Goal: Task Accomplishment & Management: Use online tool/utility

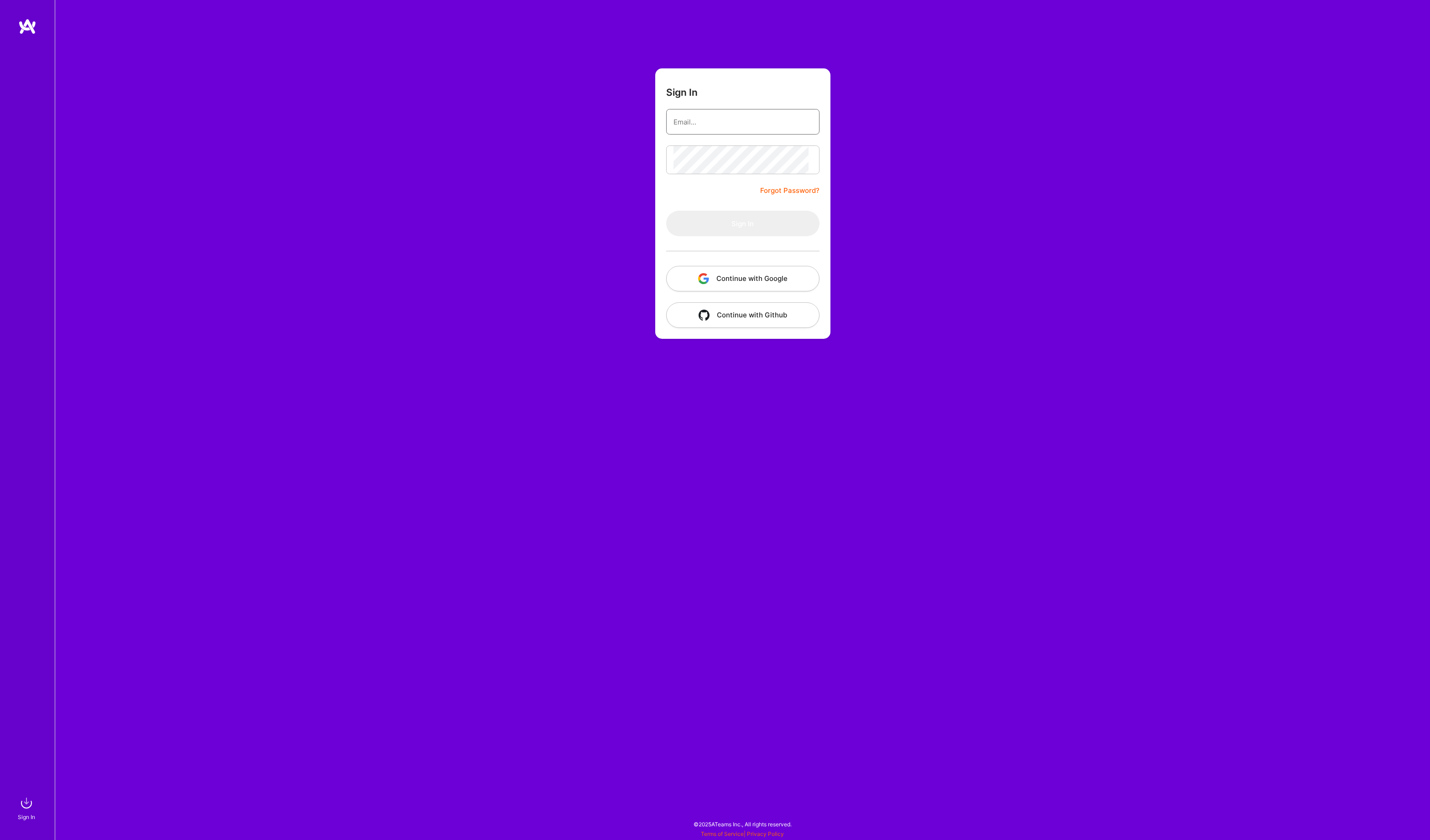
type input "[PERSON_NAME][EMAIL_ADDRESS][DOMAIN_NAME]"
click at [743, 236] on button "Sign In" at bounding box center [743, 223] width 153 height 25
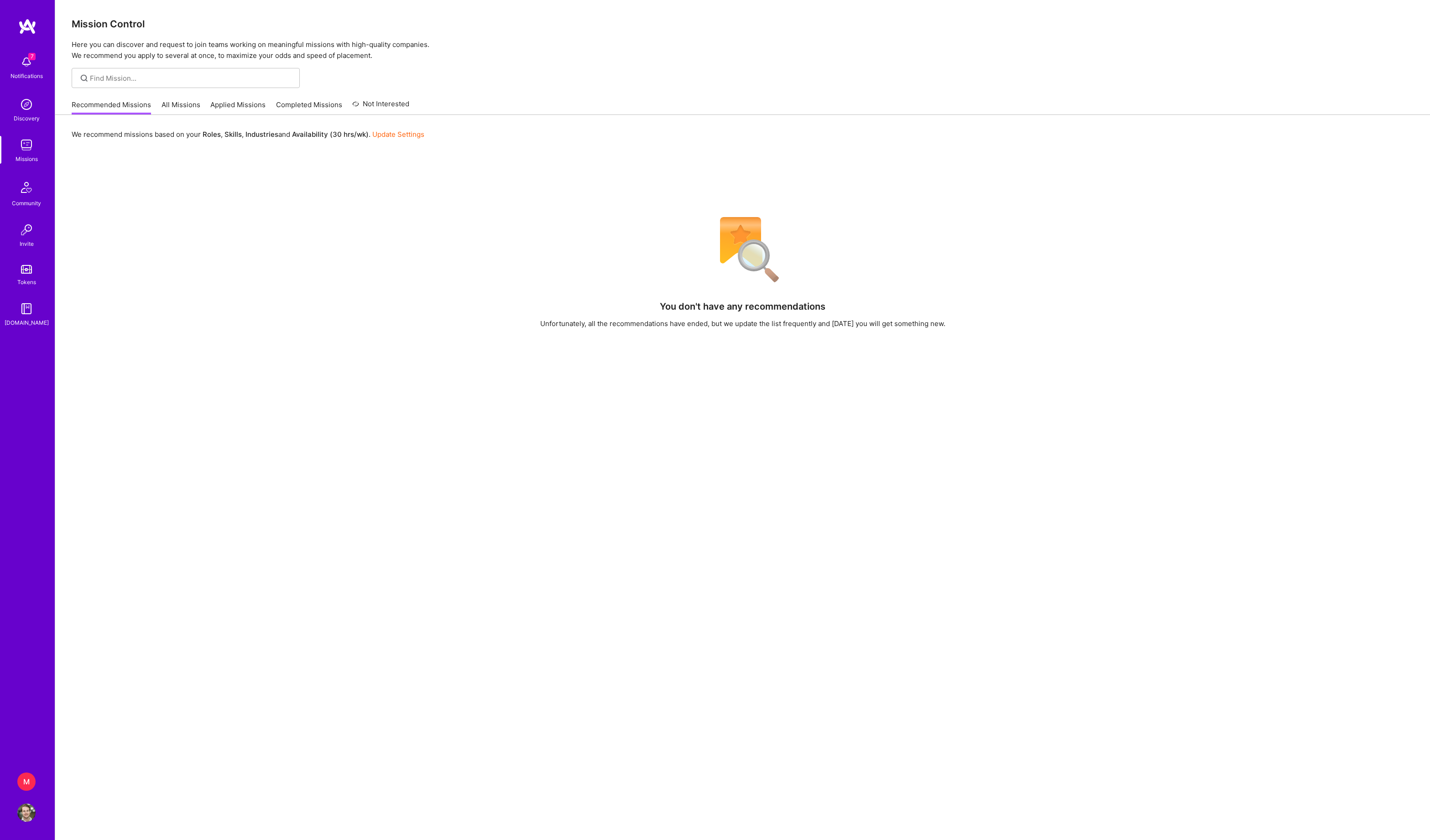
click at [27, 777] on div "M" at bounding box center [26, 781] width 18 height 18
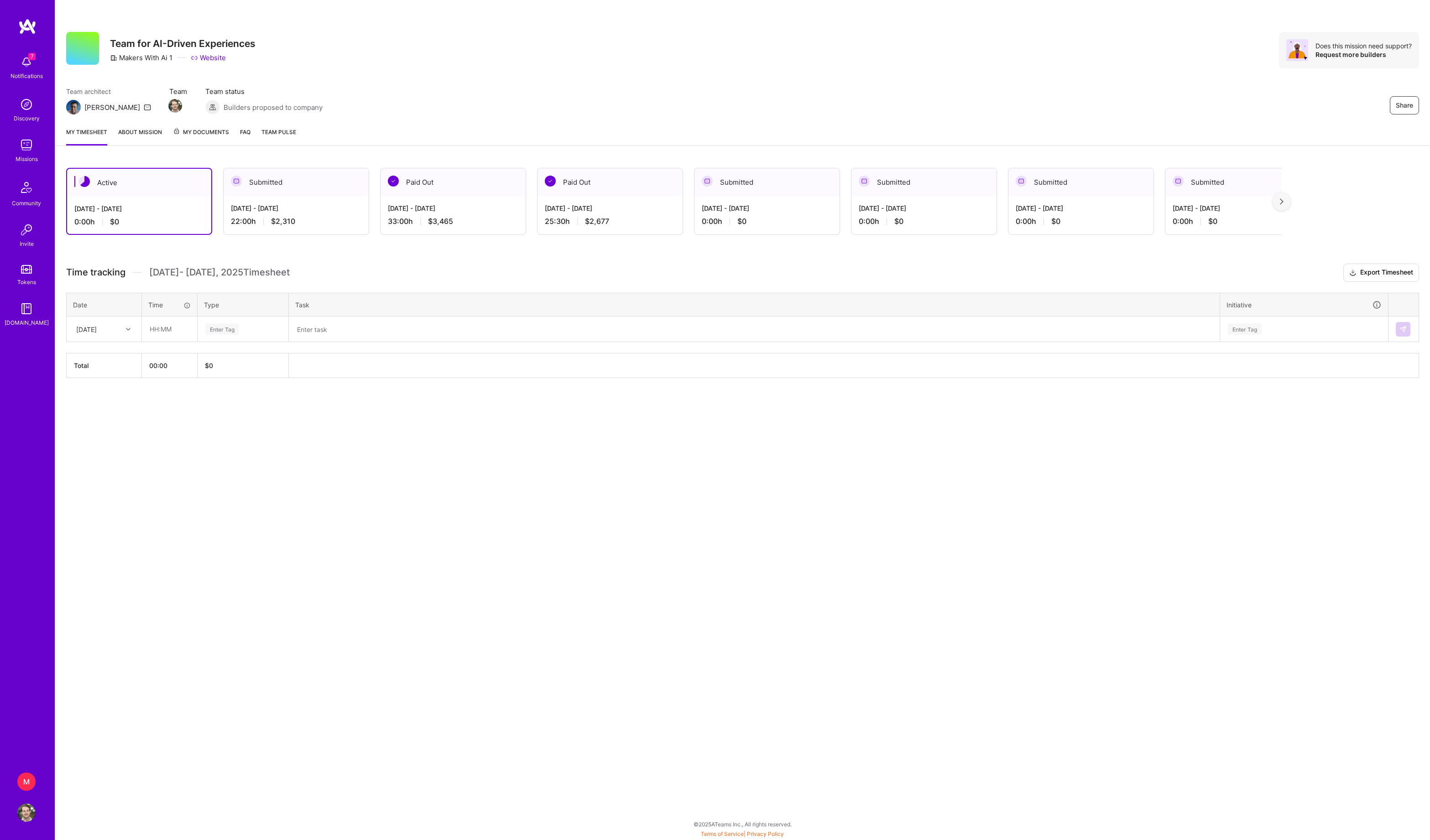
click at [336, 363] on div "Time tracking [DATE] - [DATE] Timesheet Export Timesheet Date Time Type Task In…" at bounding box center [742, 321] width 1353 height 114
click at [333, 341] on textarea at bounding box center [754, 329] width 929 height 24
paste textarea "coordination, testing"
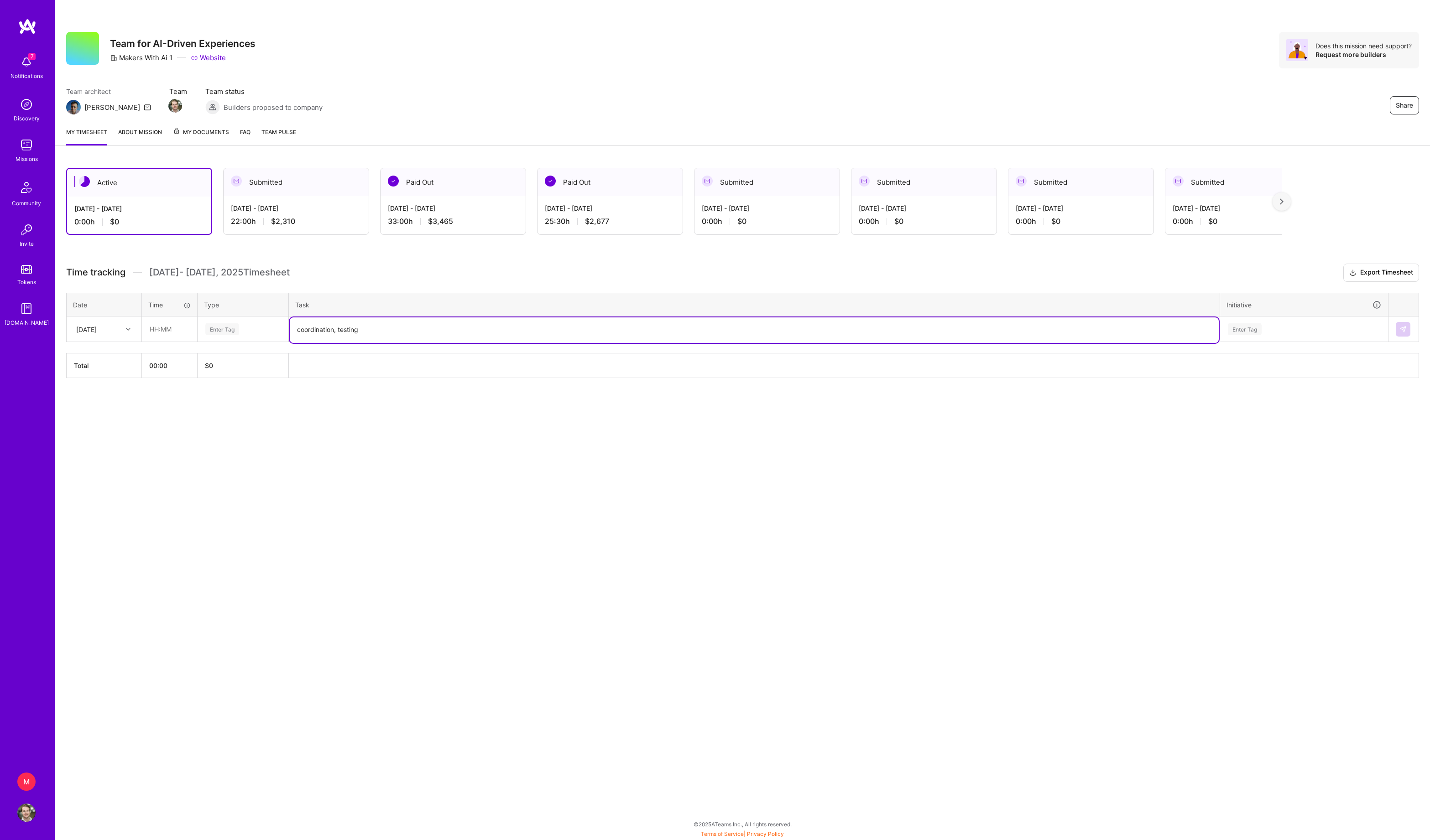
type textarea "coordination, testing"
click at [258, 335] on div "Enter Tag" at bounding box center [243, 329] width 77 height 11
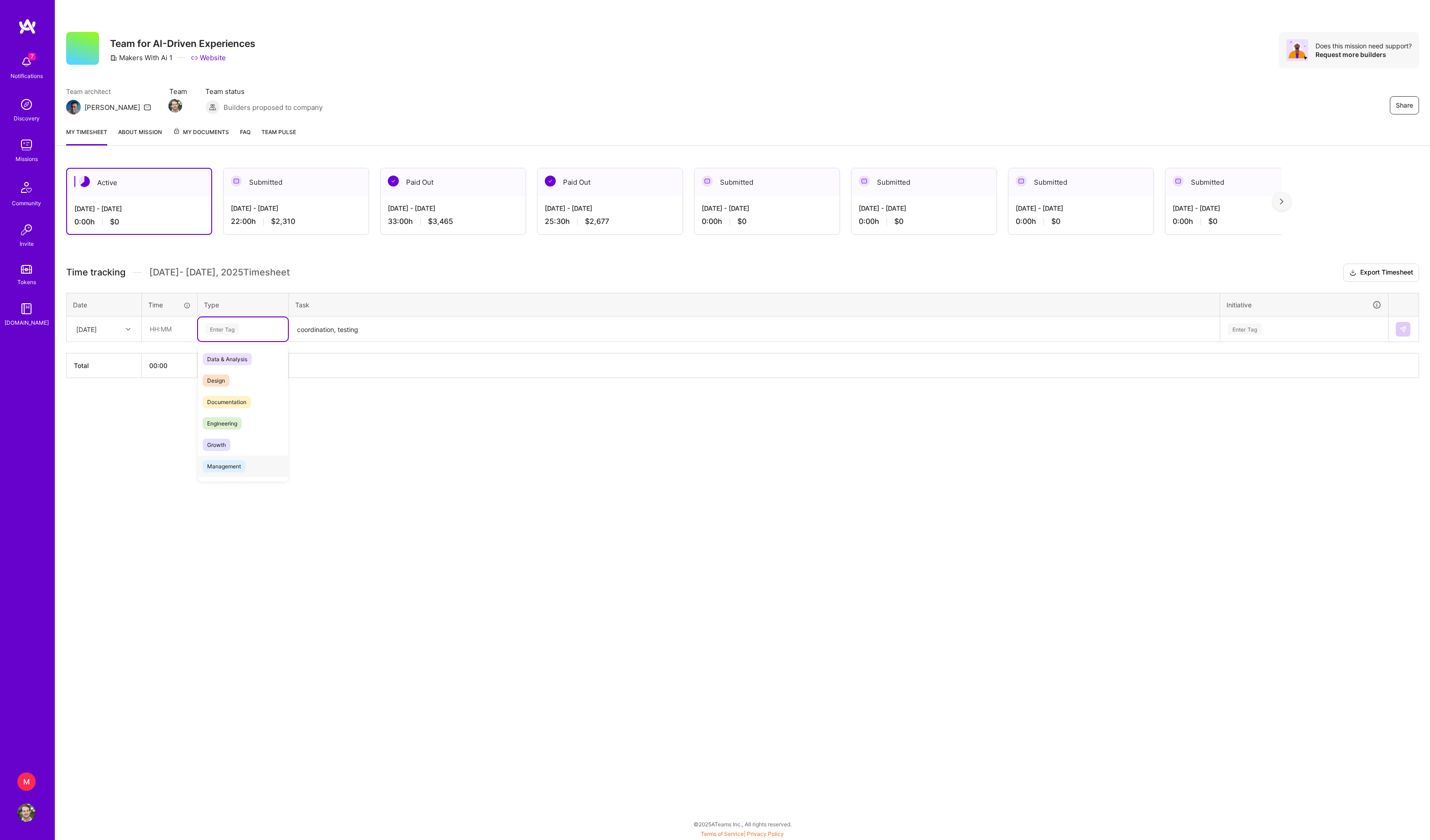
click at [246, 472] on span "Management" at bounding box center [224, 466] width 43 height 13
click at [159, 341] on input "text" at bounding box center [170, 329] width 55 height 24
type input "01:00"
click at [1262, 336] on div "Enter Tag" at bounding box center [1244, 329] width 34 height 14
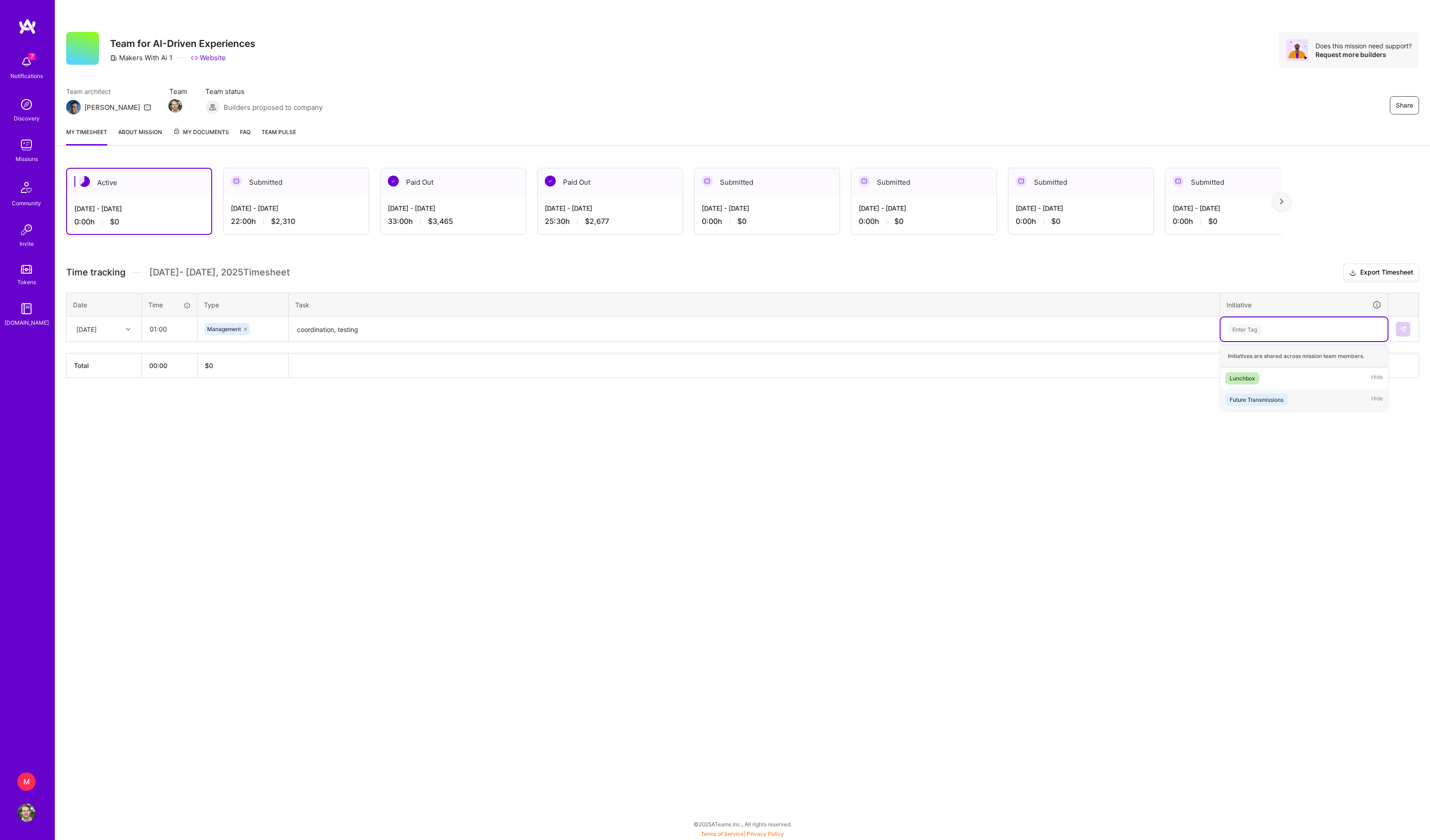
click at [1270, 404] on div "Future Transmissions" at bounding box center [1256, 400] width 54 height 9
click at [1401, 337] on button at bounding box center [1403, 329] width 15 height 15
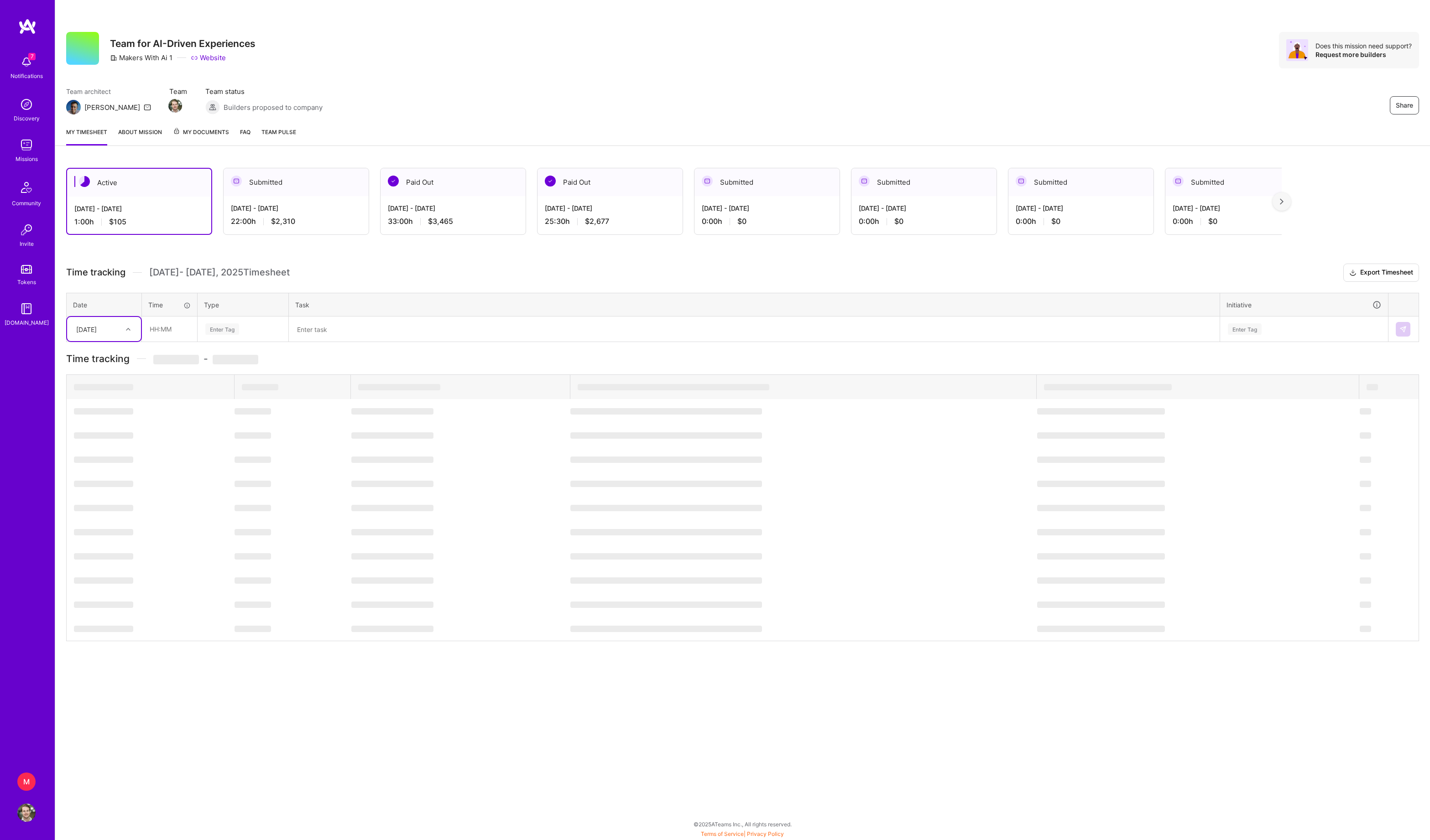
click at [96, 334] on div "[DATE]" at bounding box center [86, 329] width 21 height 9
click at [110, 363] on div "[DATE]" at bounding box center [104, 354] width 74 height 17
click at [150, 341] on input "text" at bounding box center [170, 329] width 55 height 24
type input "01:00"
click at [218, 336] on div "Enter Tag" at bounding box center [222, 329] width 34 height 14
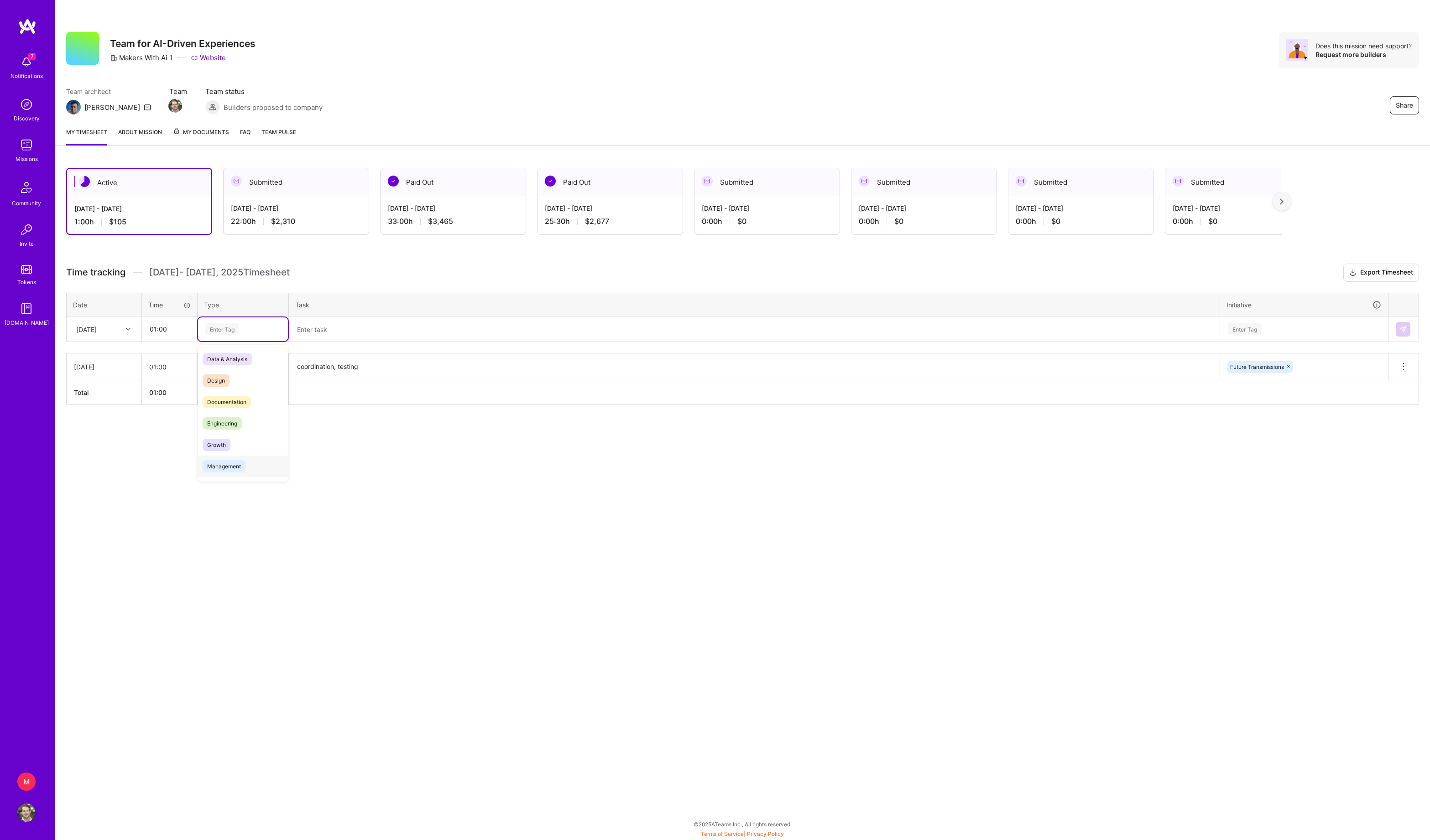
click at [243, 472] on span "Management" at bounding box center [224, 466] width 43 height 13
click at [339, 342] on textarea at bounding box center [754, 329] width 929 height 24
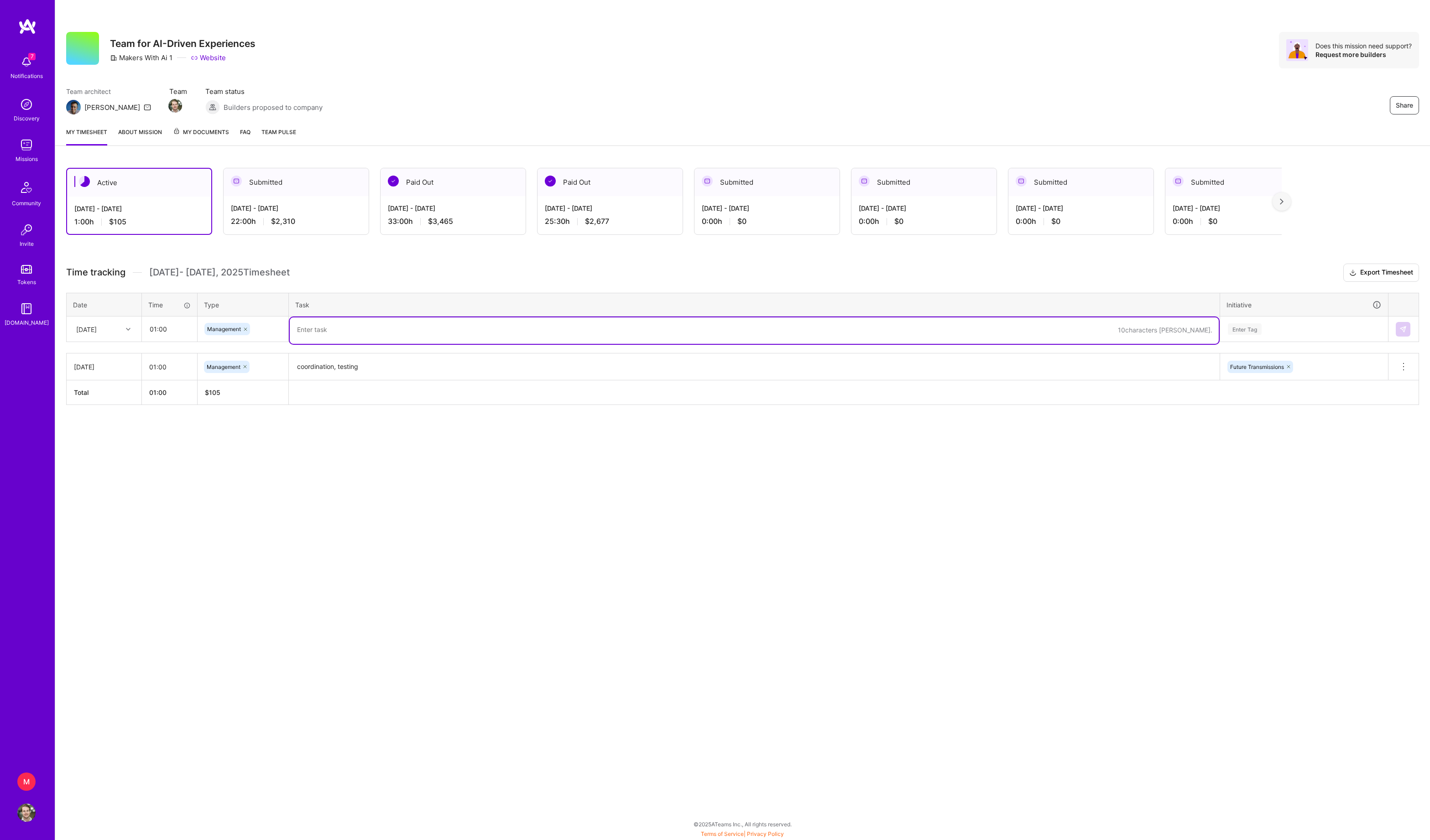
paste textarea "coordination, testing"
type textarea "coordination, testing"
click at [1262, 336] on div "Enter Tag" at bounding box center [1244, 329] width 34 height 14
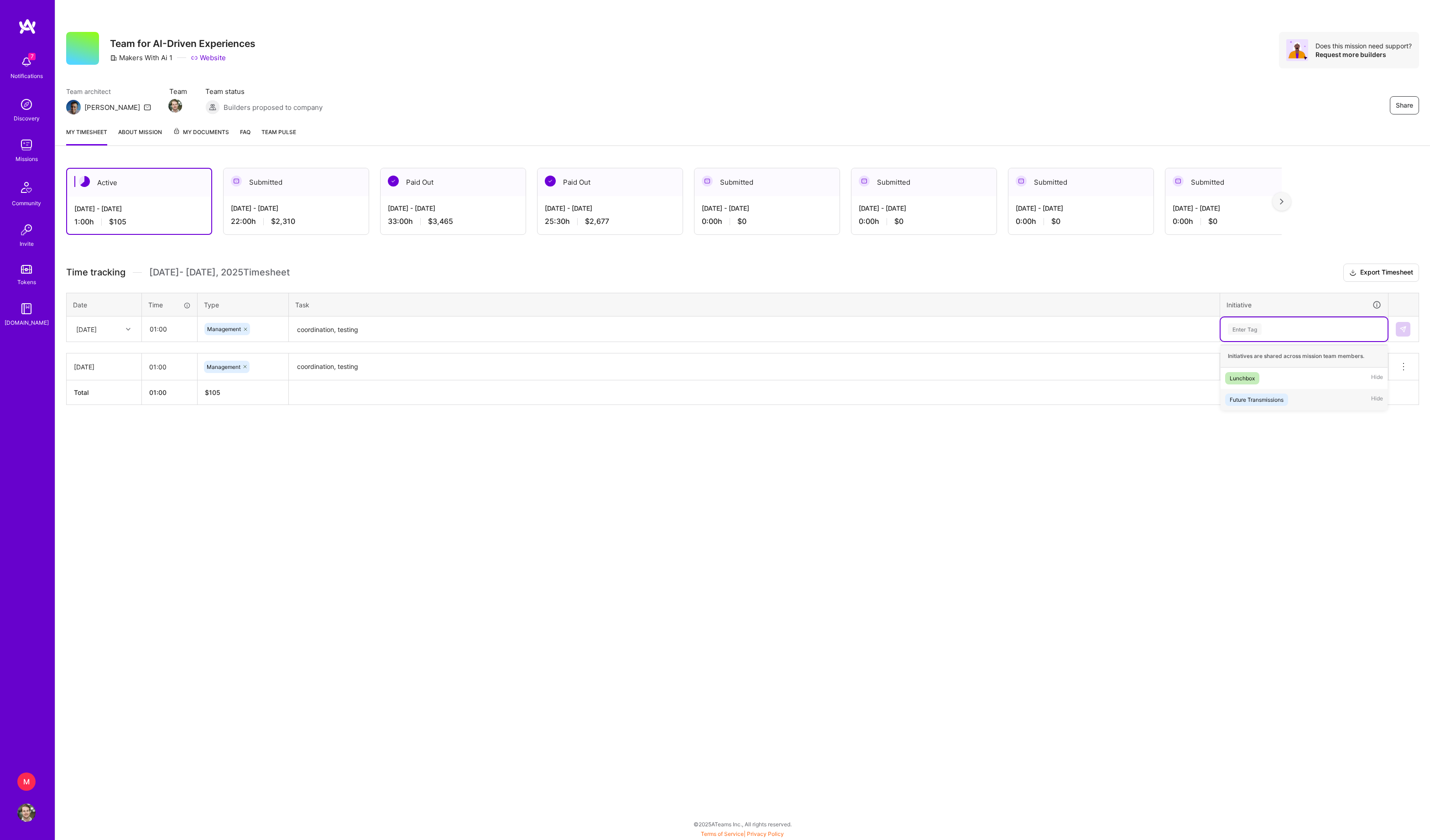
click at [1263, 404] on div "Future Transmissions" at bounding box center [1256, 400] width 54 height 9
click at [1403, 333] on img at bounding box center [1403, 329] width 7 height 7
